Goal: Transaction & Acquisition: Purchase product/service

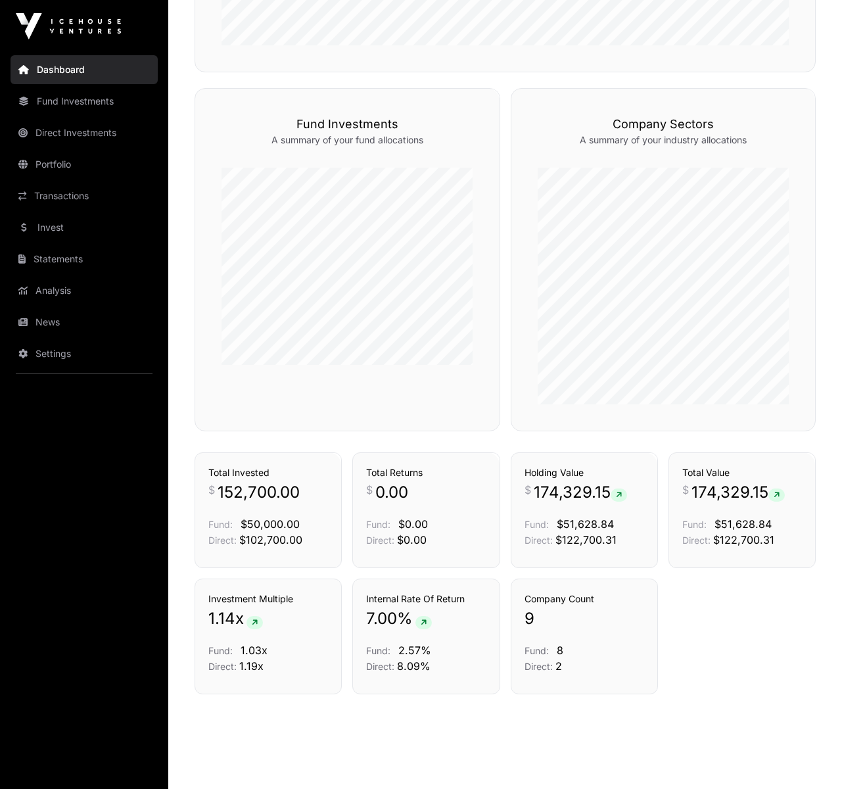
scroll to position [774, 0]
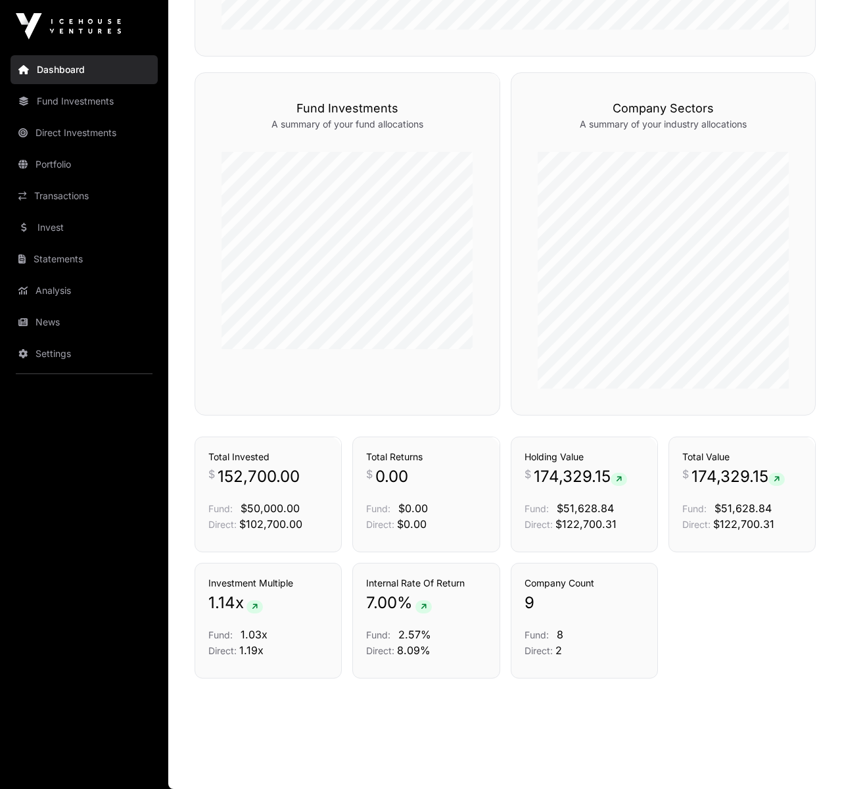
click at [51, 189] on link "Transactions" at bounding box center [84, 195] width 147 height 29
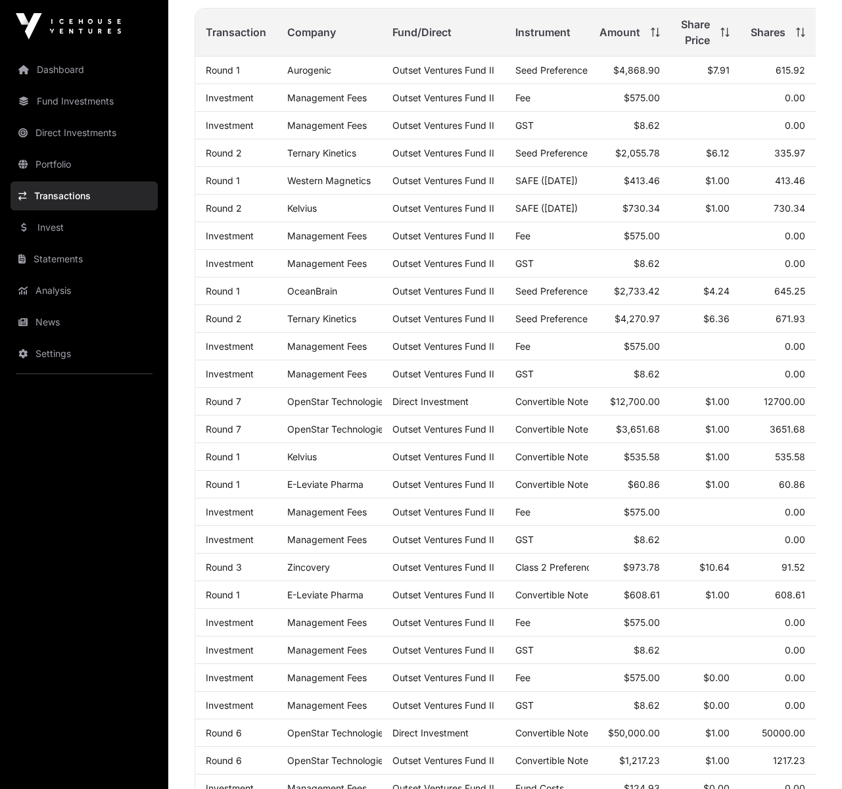
scroll to position [235, 0]
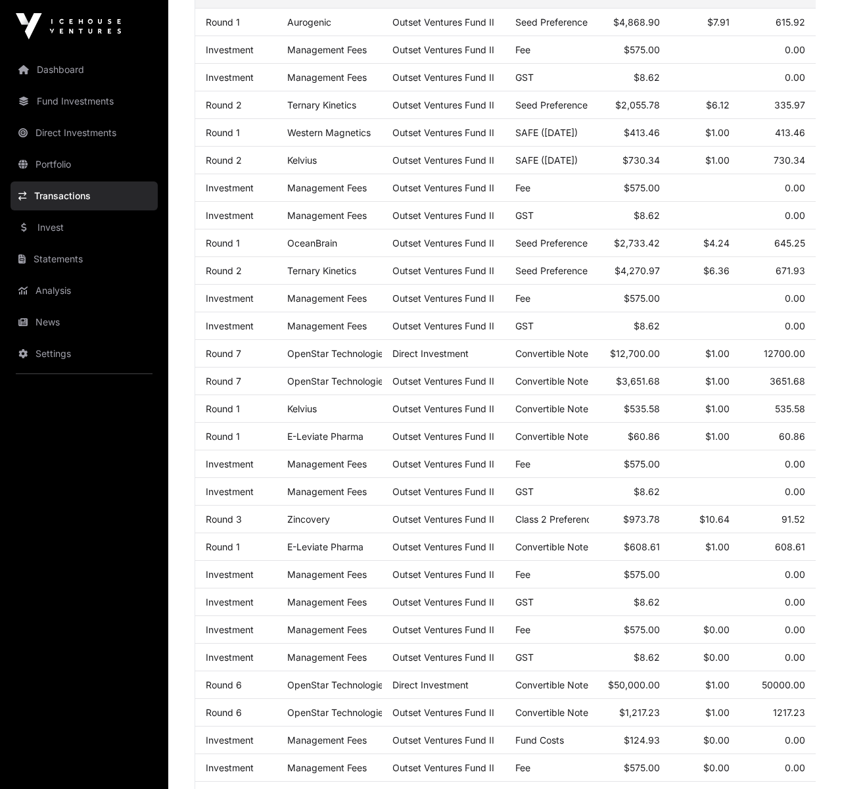
click at [42, 231] on link "Invest" at bounding box center [84, 227] width 147 height 29
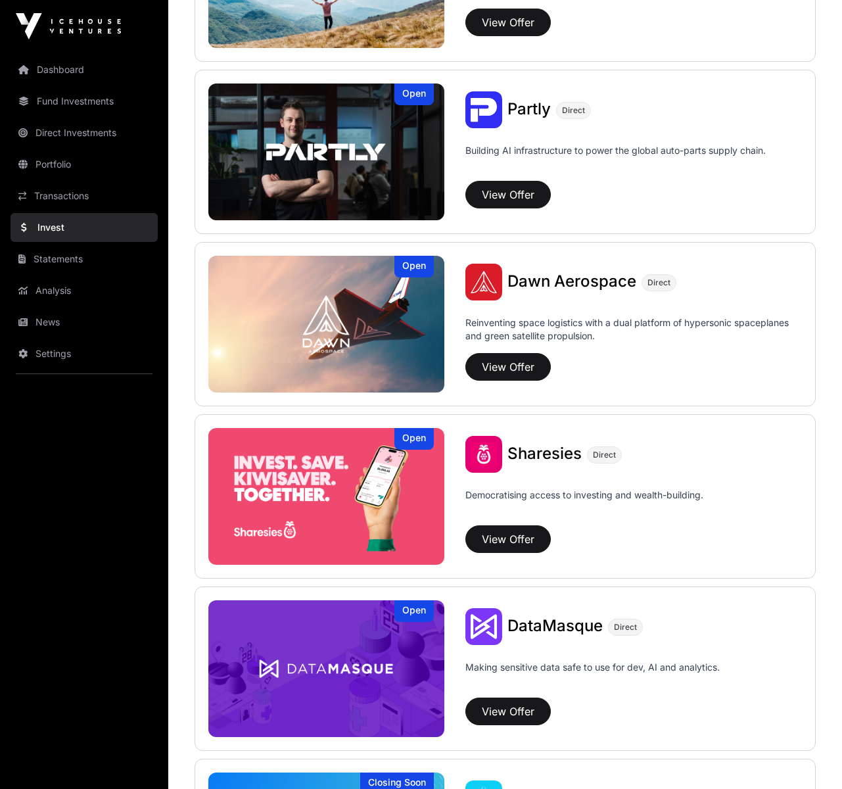
scroll to position [1549, 0]
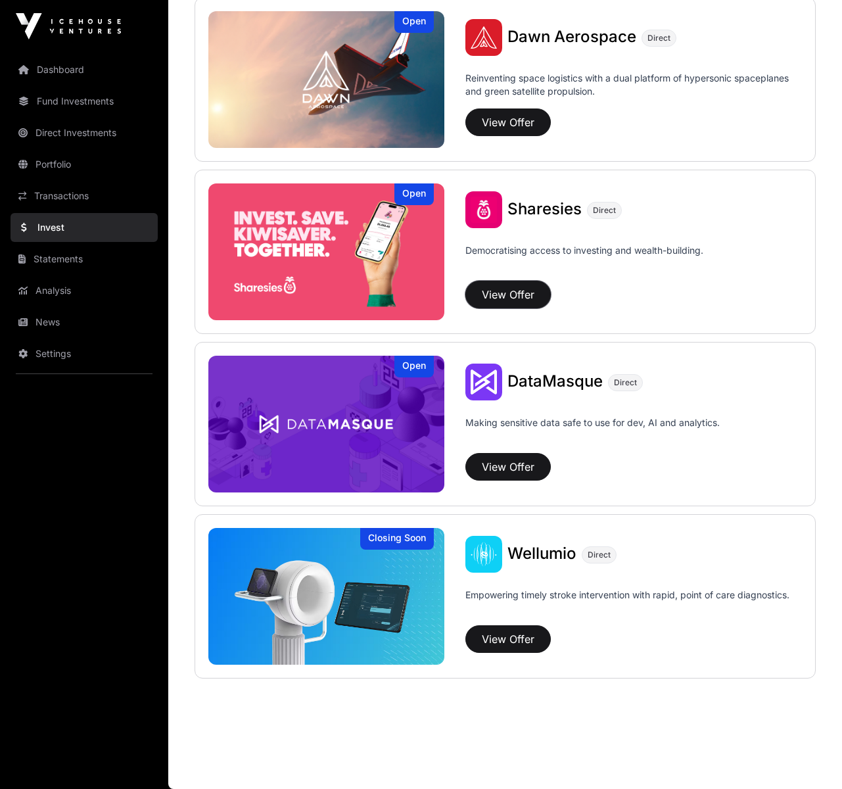
click at [513, 296] on button "View Offer" at bounding box center [507, 295] width 85 height 28
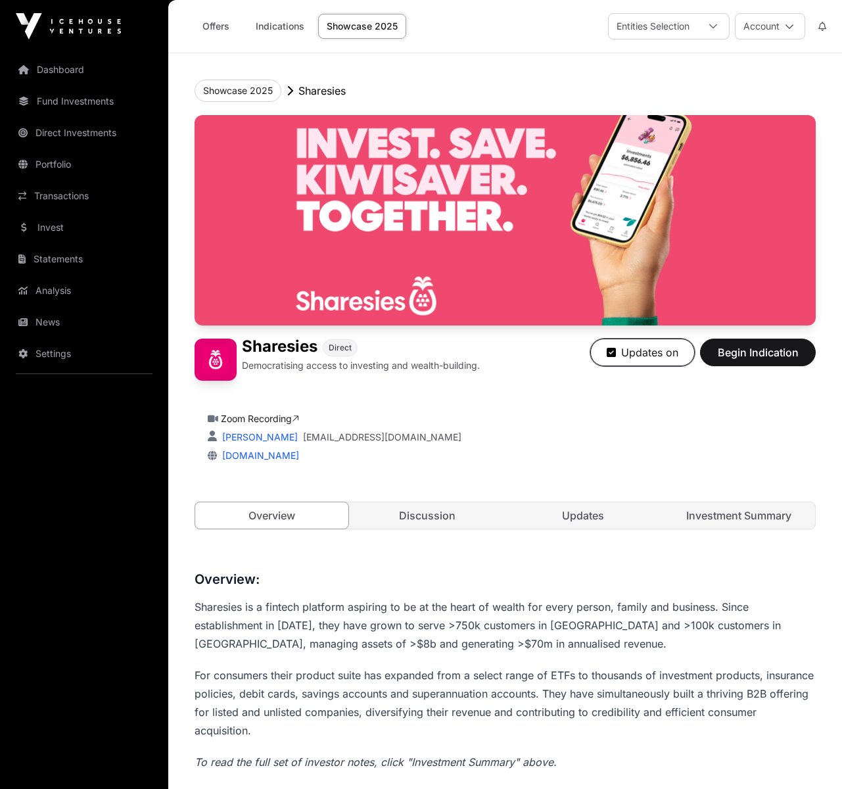
click at [613, 350] on icon "button" at bounding box center [611, 352] width 9 height 11
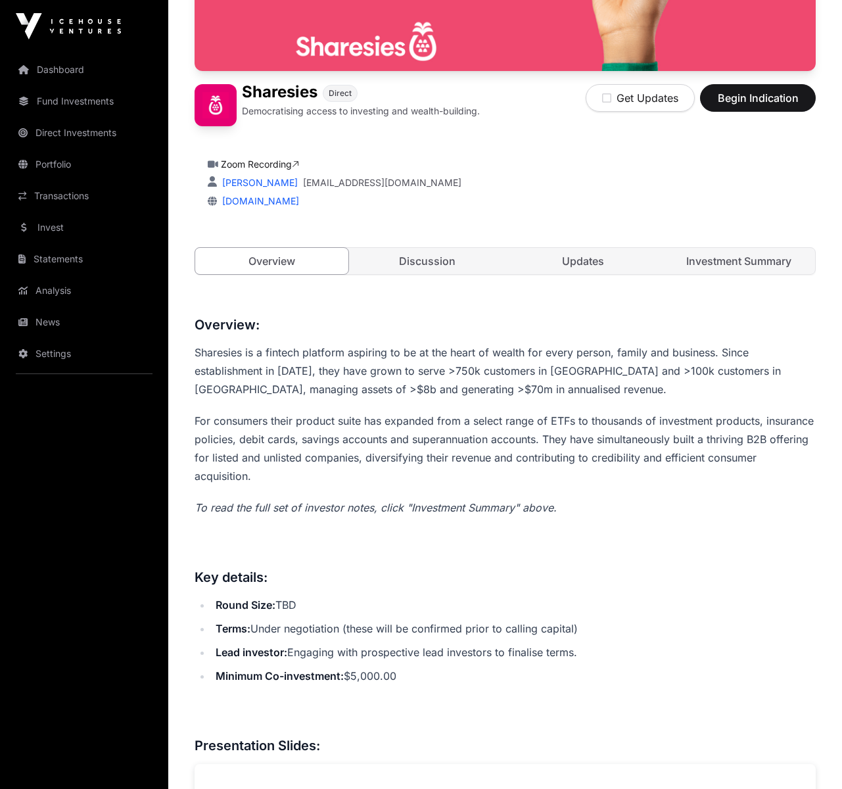
click at [626, 442] on p "For consumers their product suite has expanded from a select range of ETFs to t…" at bounding box center [505, 448] width 621 height 74
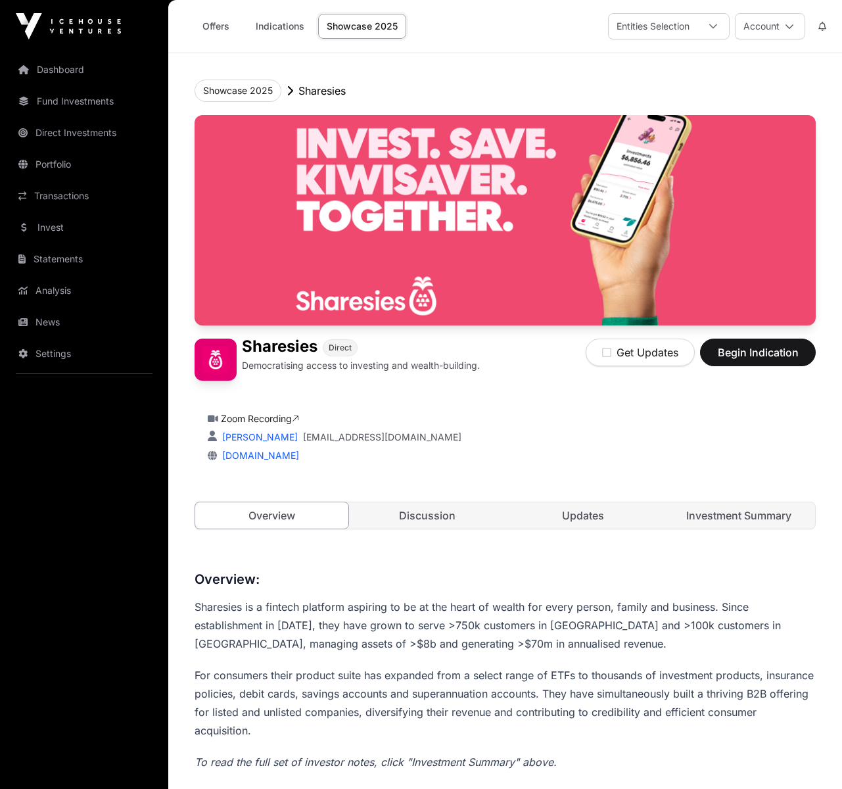
click at [261, 23] on link "Indications" at bounding box center [280, 26] width 66 height 25
